Goal: Transaction & Acquisition: Download file/media

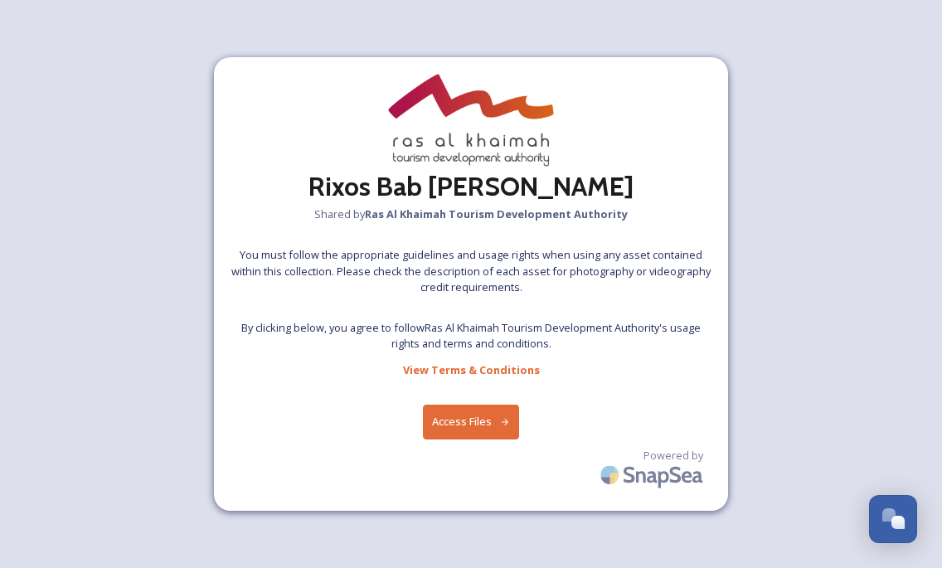
click at [472, 420] on button "Access Files" at bounding box center [471, 422] width 97 height 34
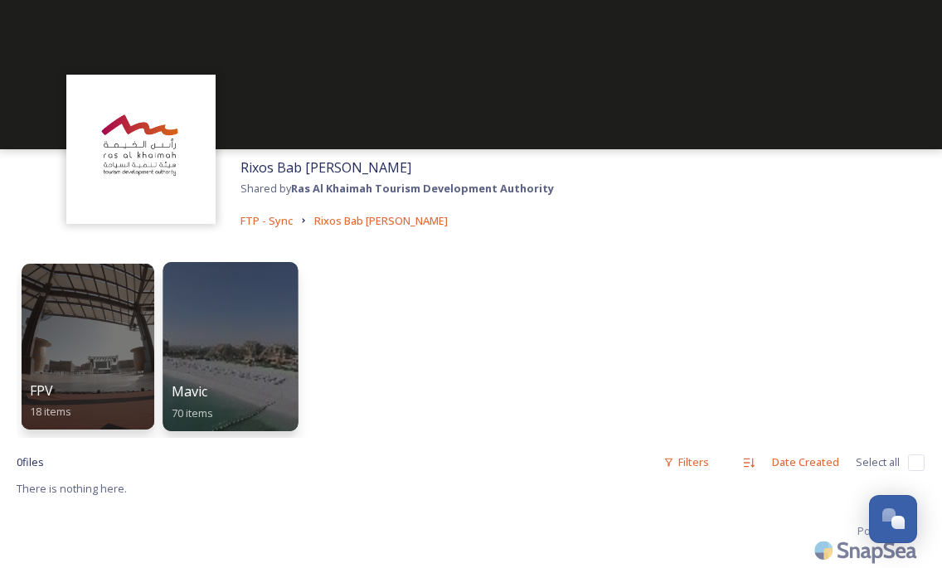
click at [210, 363] on div at bounding box center [230, 346] width 135 height 169
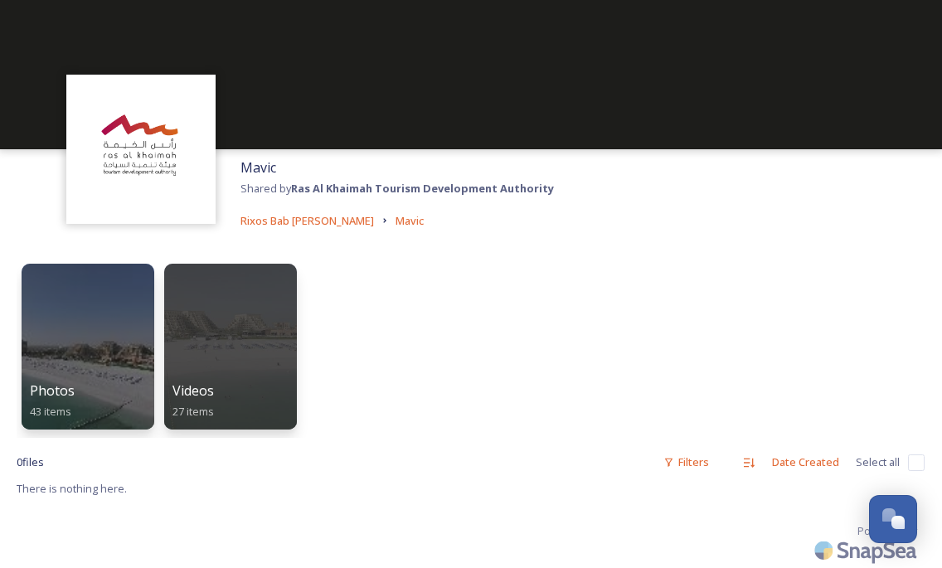
scroll to position [17, 0]
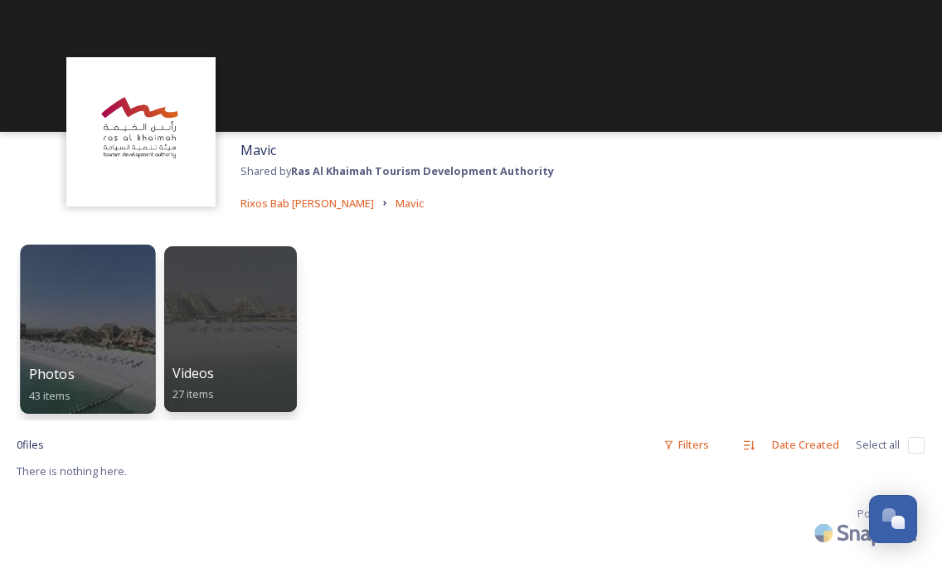
click at [124, 336] on div at bounding box center [87, 329] width 135 height 169
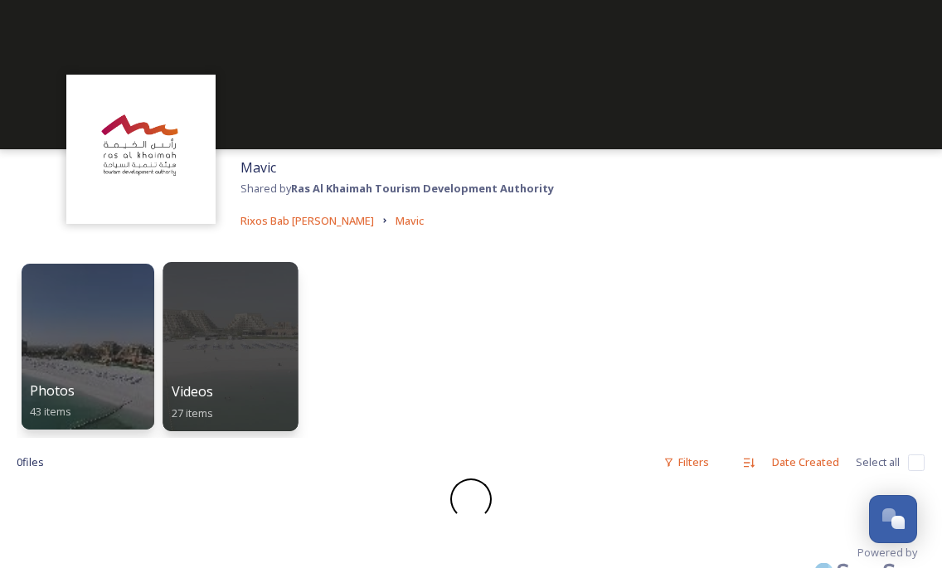
click at [233, 311] on div at bounding box center [230, 346] width 135 height 169
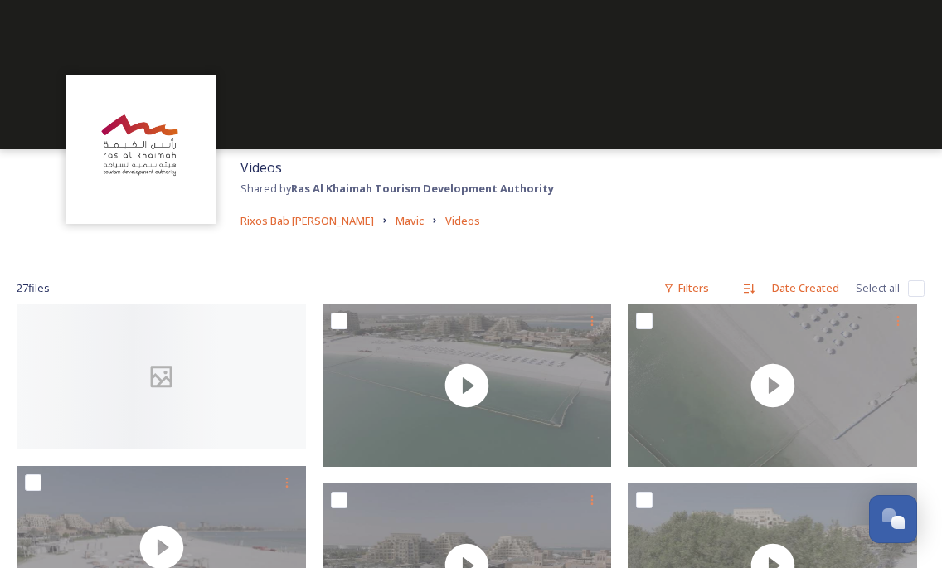
click at [908, 285] on div "27 file s Filters Date Created Select all" at bounding box center [471, 288] width 908 height 32
click at [913, 284] on input "checkbox" at bounding box center [916, 288] width 17 height 17
checkbox input "true"
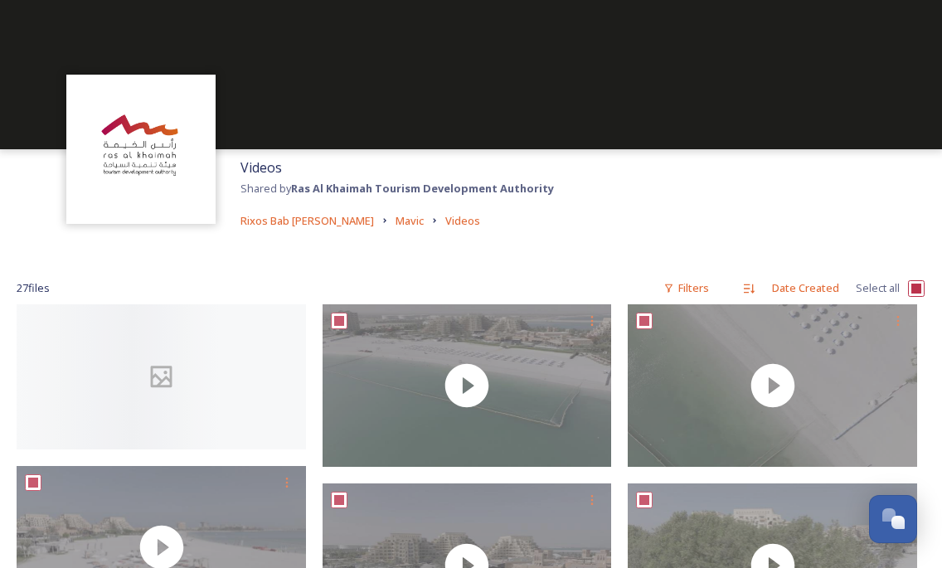
checkbox input "true"
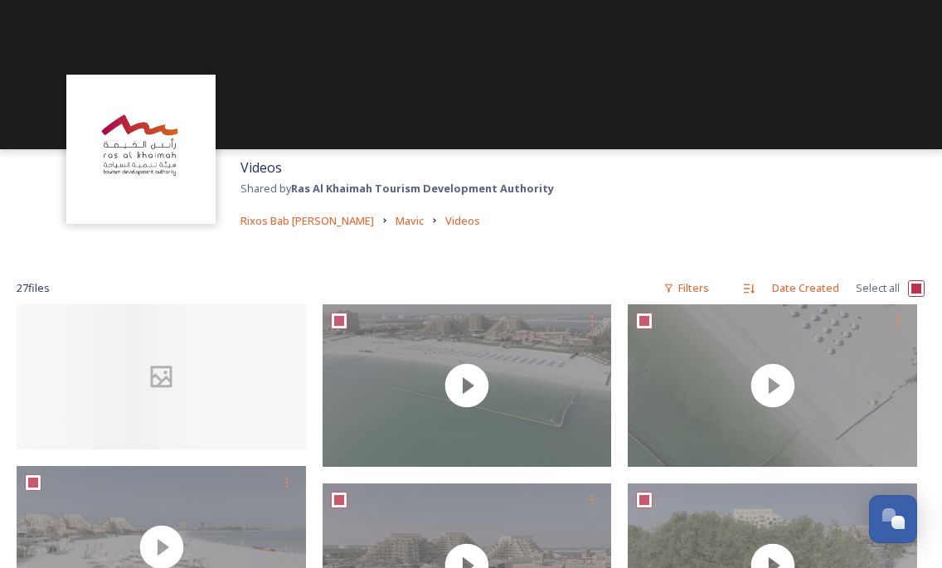
checkbox input "true"
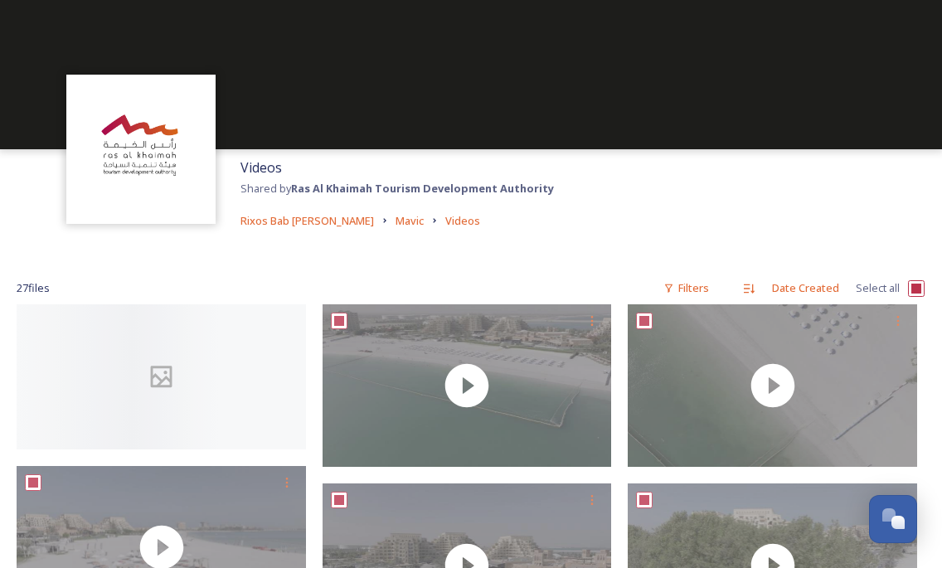
checkbox input "true"
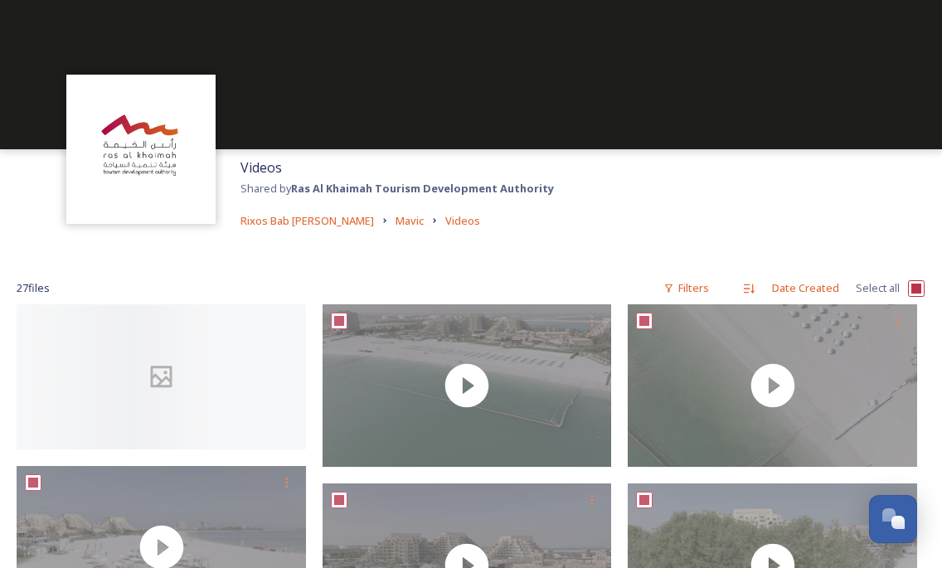
checkbox input "true"
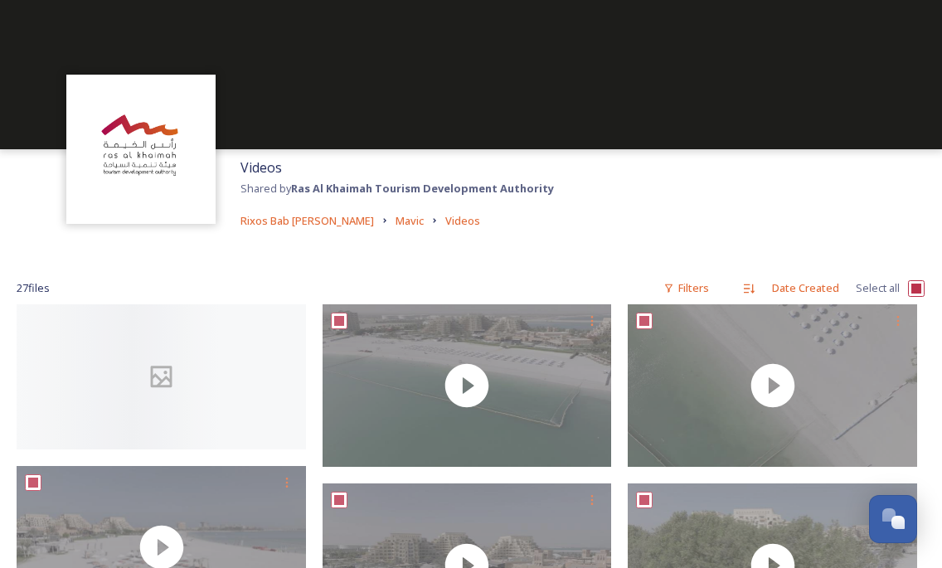
checkbox input "true"
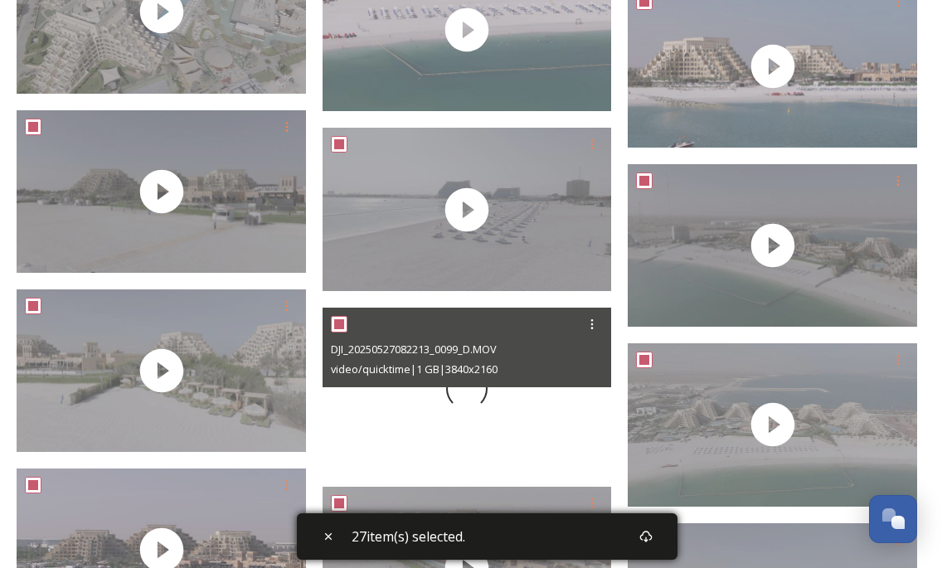
scroll to position [1450, 0]
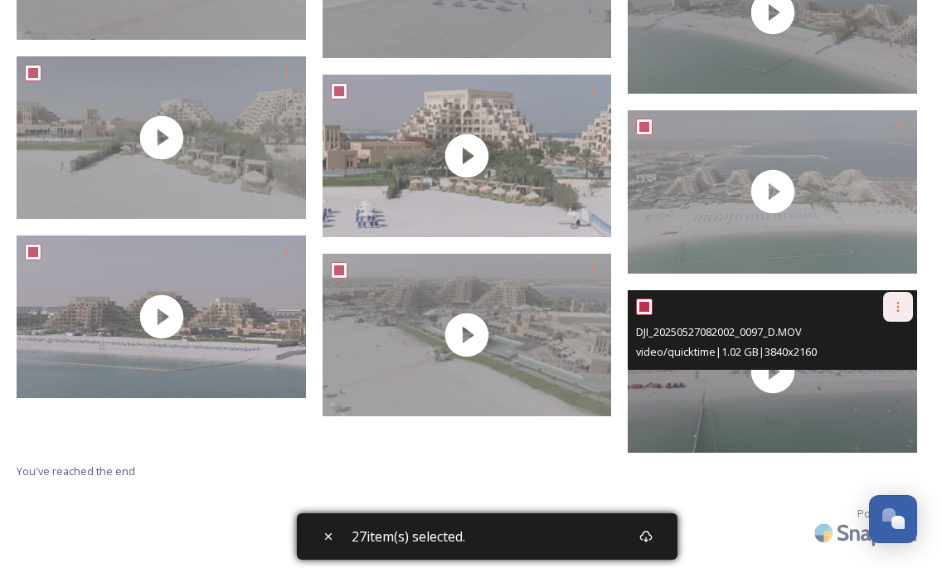
click at [899, 309] on icon at bounding box center [899, 307] width 2 height 10
click at [904, 306] on icon at bounding box center [898, 306] width 13 height 13
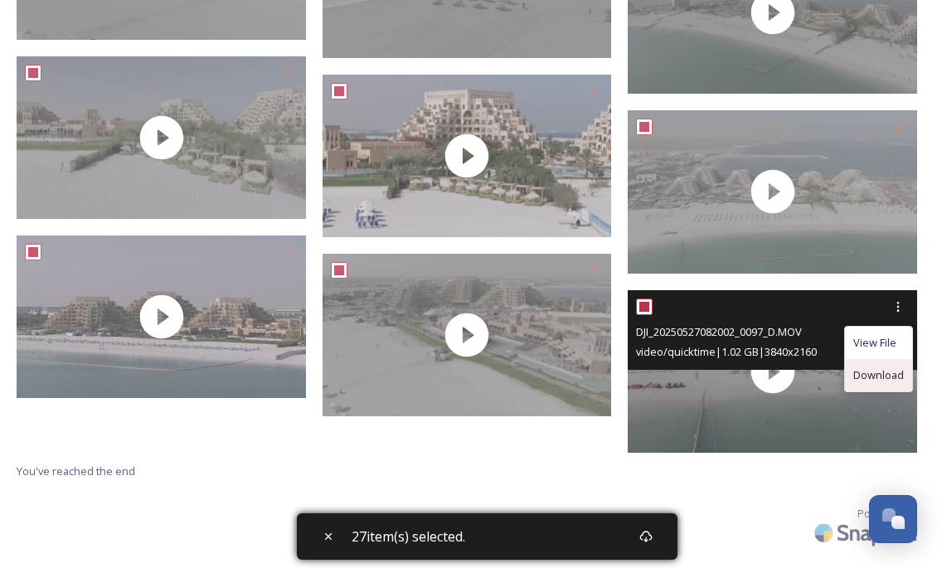
click at [899, 372] on span "Download" at bounding box center [879, 376] width 51 height 16
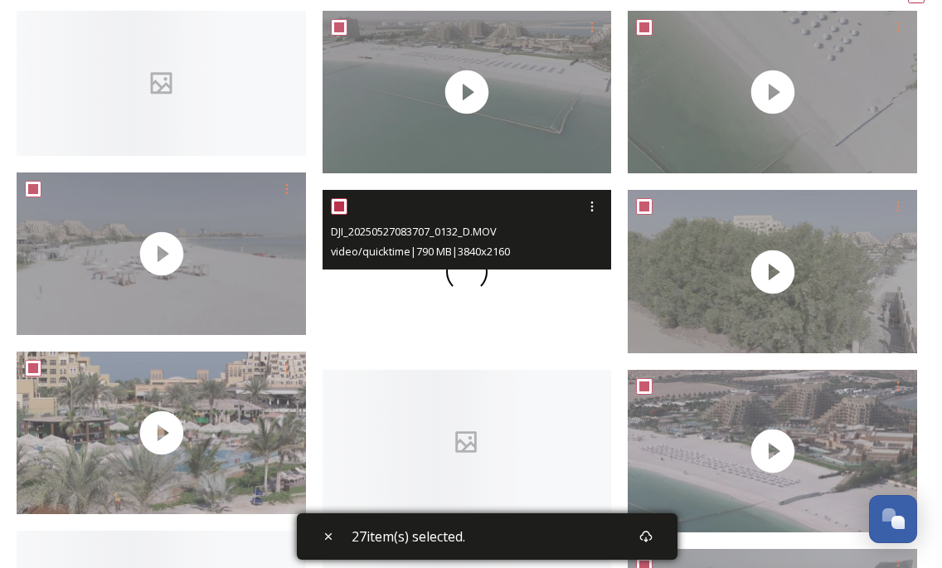
scroll to position [293, 0]
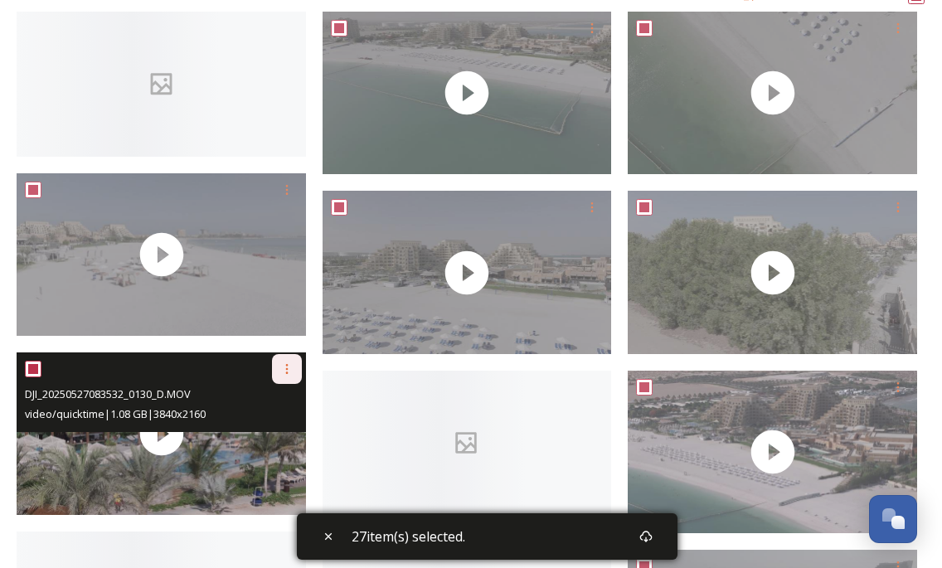
click at [290, 363] on icon at bounding box center [286, 369] width 13 height 13
click at [267, 430] on span "Download" at bounding box center [267, 438] width 51 height 16
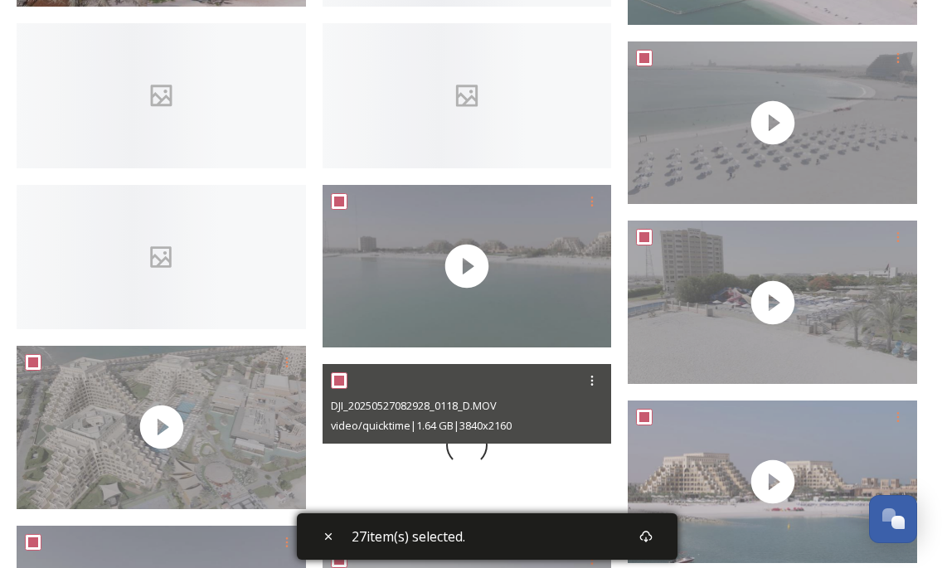
scroll to position [813, 0]
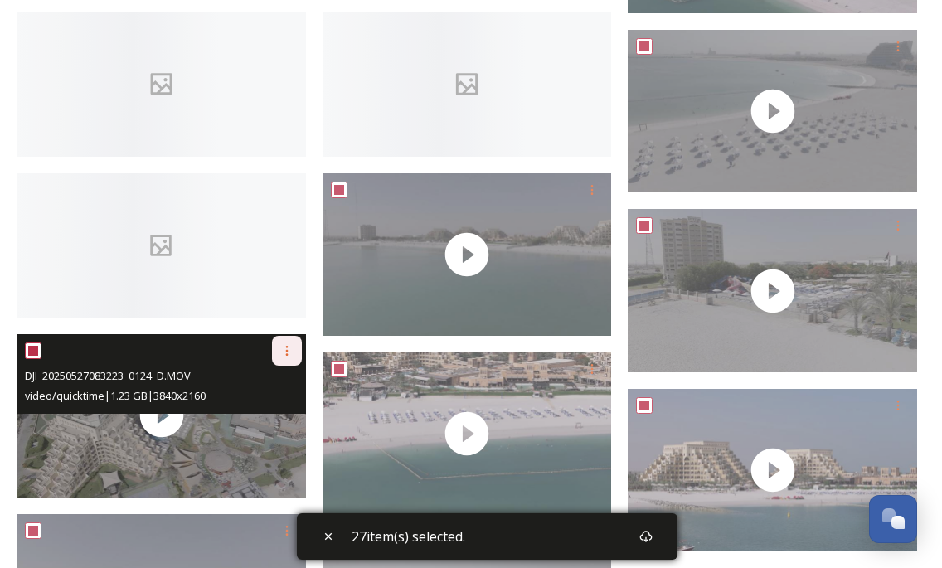
click at [290, 344] on icon at bounding box center [286, 350] width 13 height 13
click at [275, 412] on span "Download" at bounding box center [267, 420] width 51 height 16
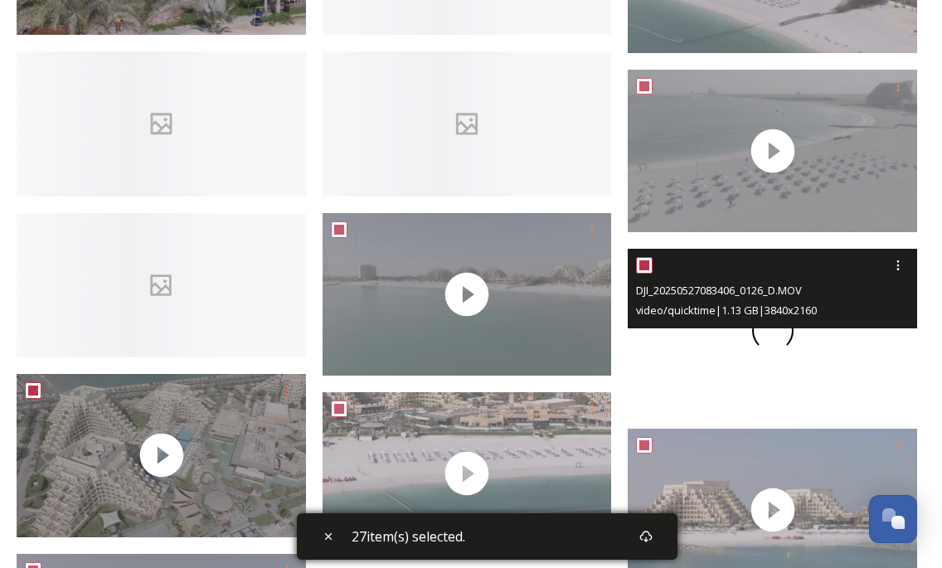
scroll to position [801, 0]
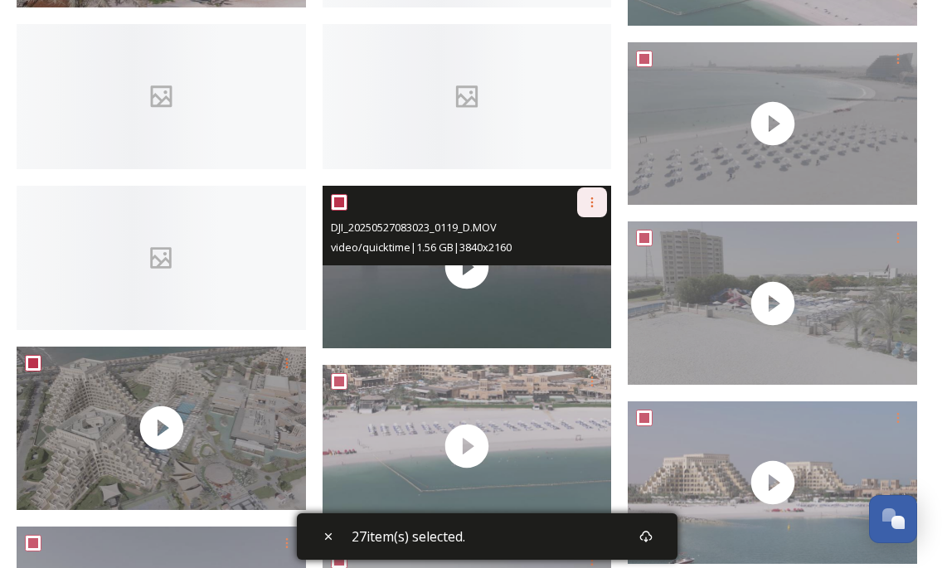
click at [592, 196] on icon at bounding box center [592, 202] width 13 height 13
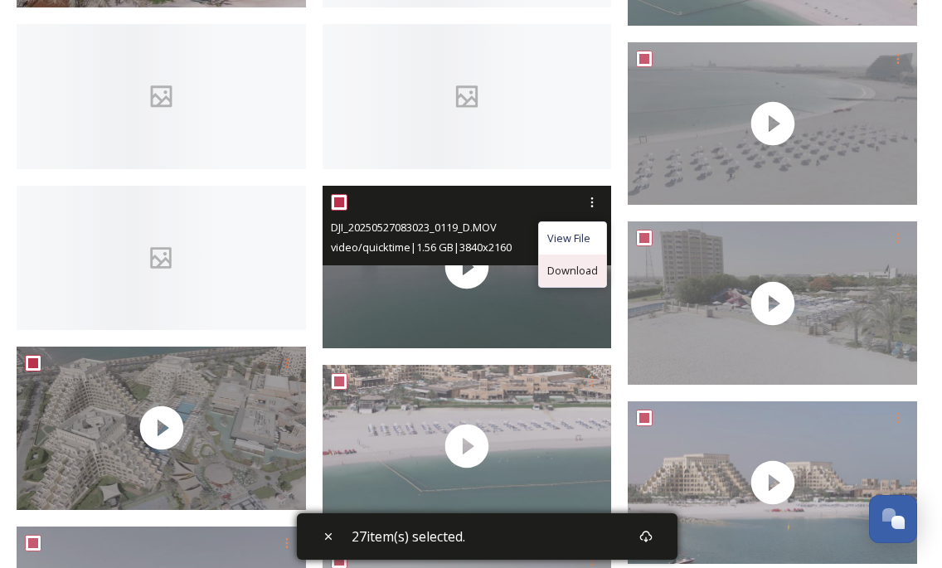
click at [577, 263] on span "Download" at bounding box center [573, 271] width 51 height 16
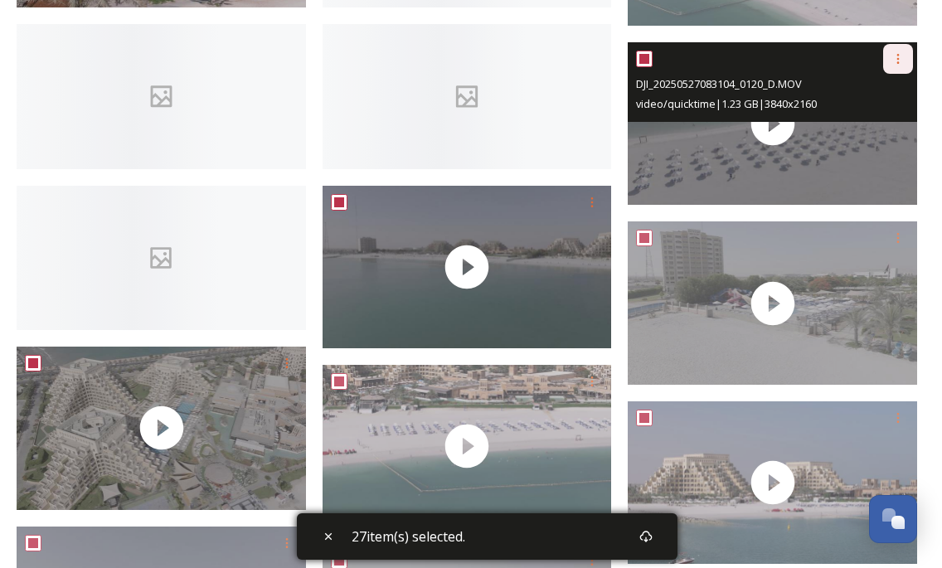
click at [897, 62] on icon at bounding box center [898, 58] width 13 height 13
click at [882, 129] on span "Download" at bounding box center [879, 127] width 51 height 16
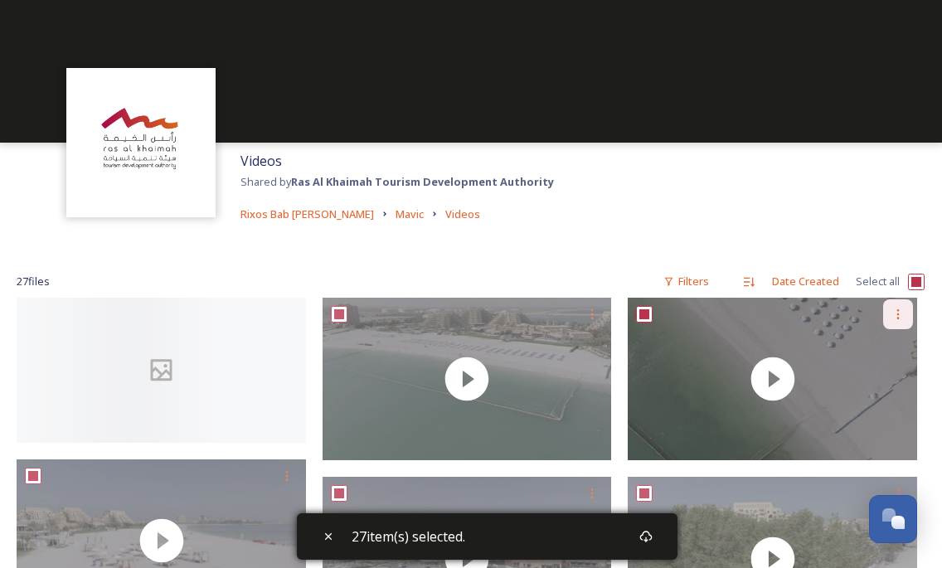
scroll to position [6, 0]
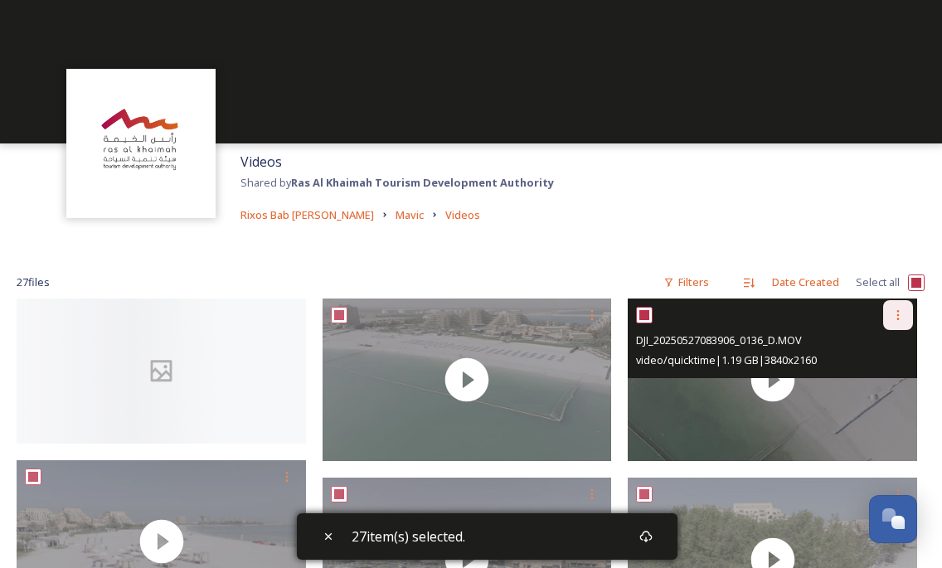
click at [905, 315] on div at bounding box center [899, 315] width 30 height 30
click at [880, 392] on div "Download" at bounding box center [878, 384] width 67 height 32
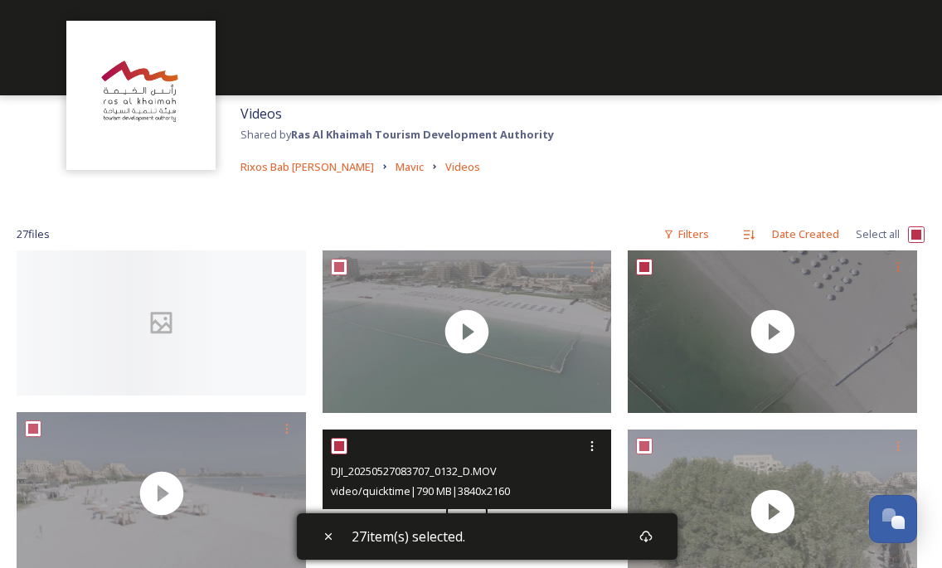
scroll to position [0, 0]
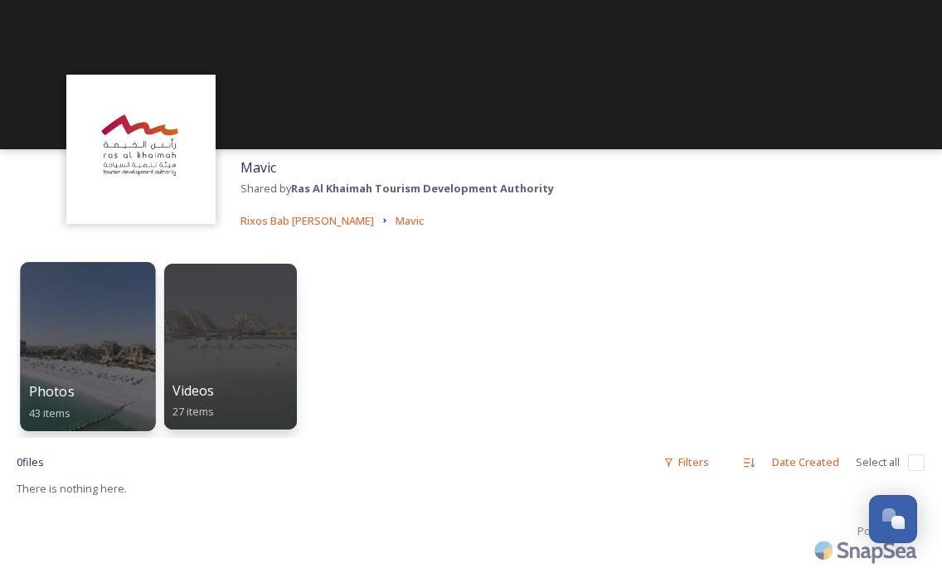
click at [90, 334] on div at bounding box center [87, 346] width 135 height 169
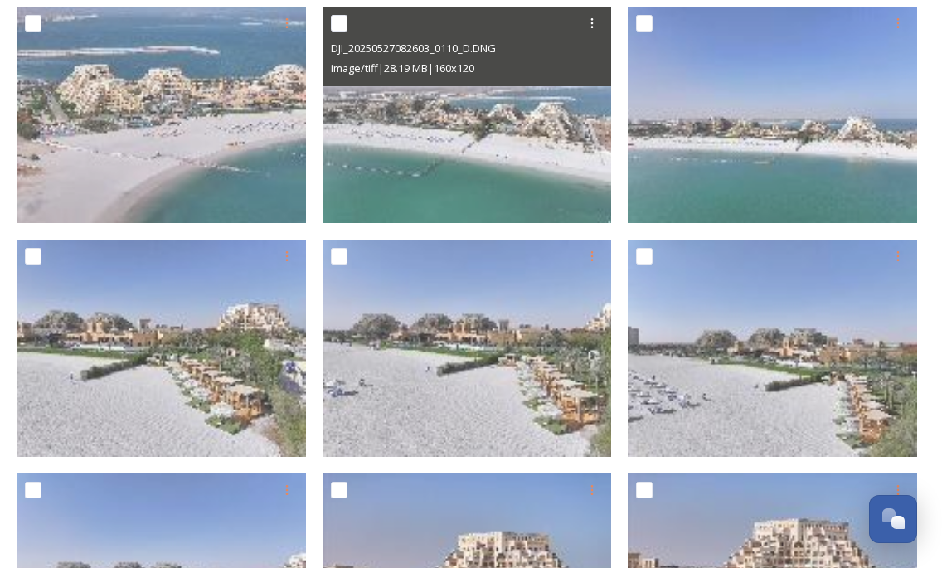
scroll to position [1707, 0]
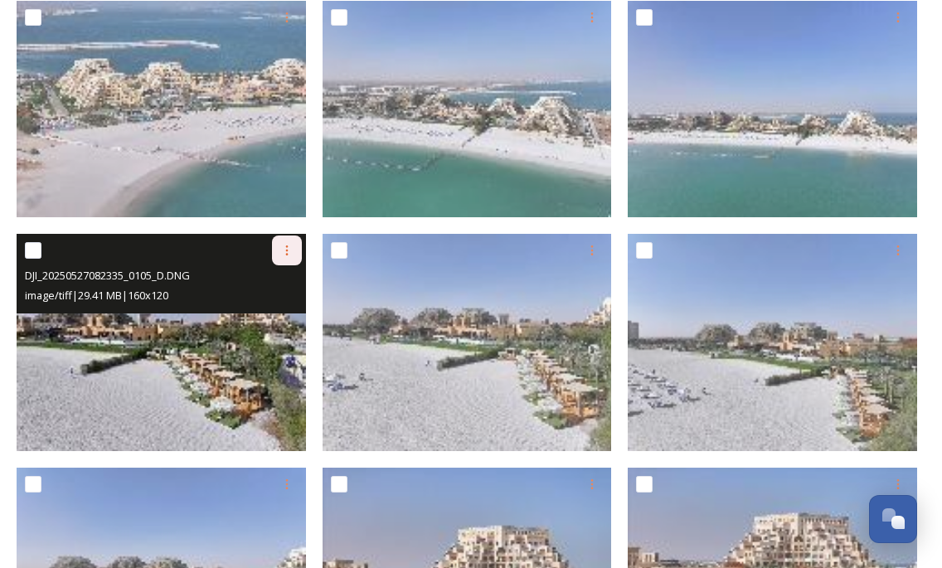
click at [289, 252] on icon at bounding box center [286, 250] width 13 height 13
click at [278, 327] on div "Download" at bounding box center [267, 320] width 67 height 32
